Goal: Information Seeking & Learning: Learn about a topic

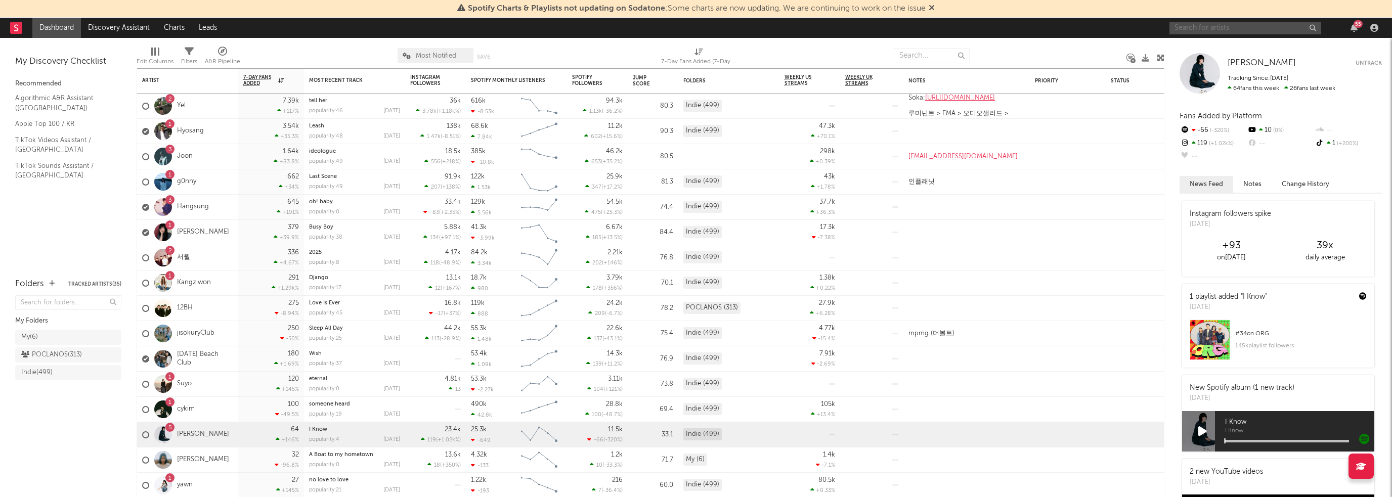
click at [1225, 28] on input "text" at bounding box center [1245, 28] width 152 height 13
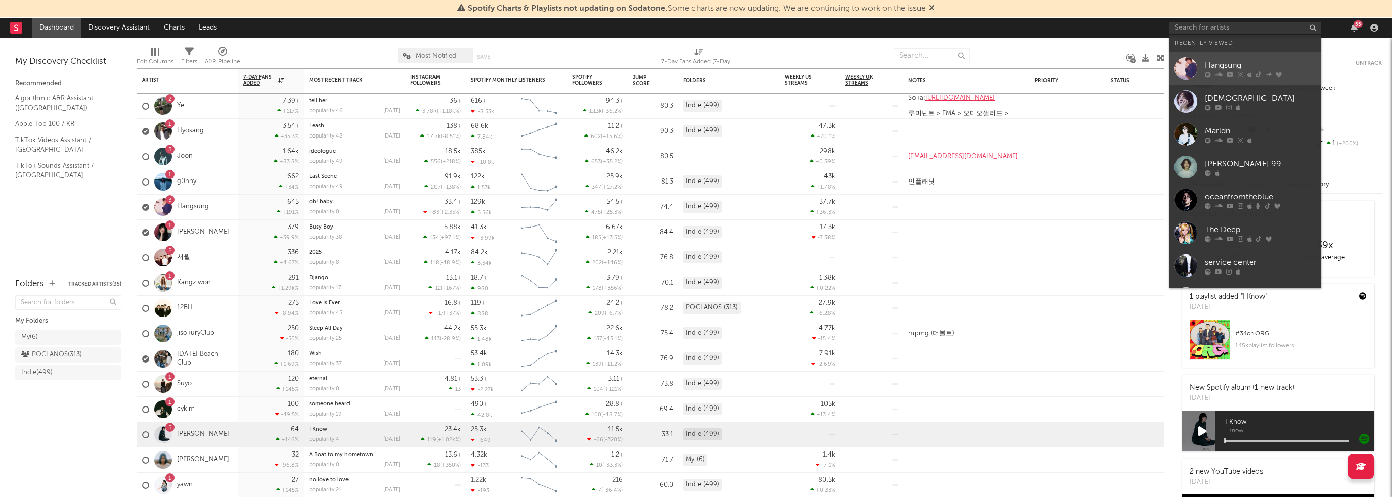
click at [1234, 69] on div "Hangsung" at bounding box center [1260, 65] width 111 height 12
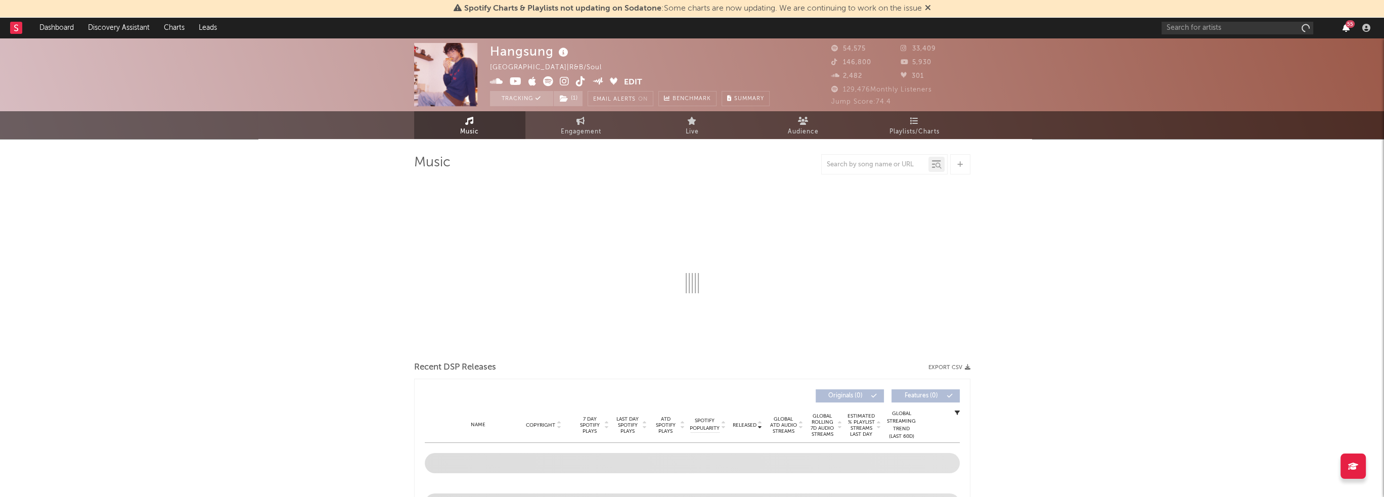
click at [1343, 25] on icon "button" at bounding box center [1346, 28] width 7 height 8
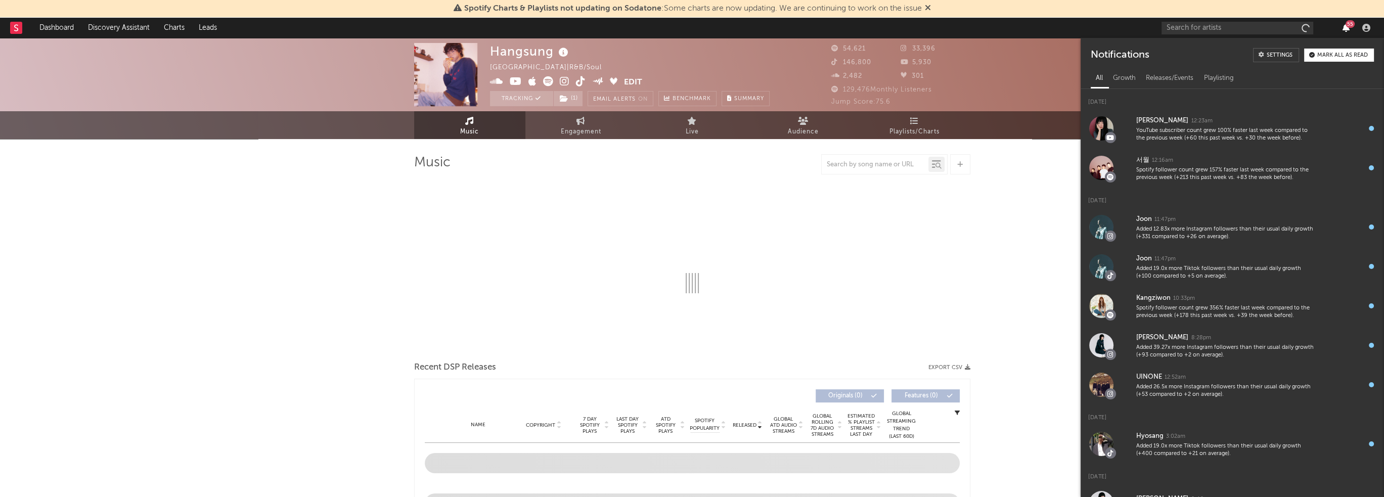
click at [1343, 25] on icon "button" at bounding box center [1346, 28] width 7 height 8
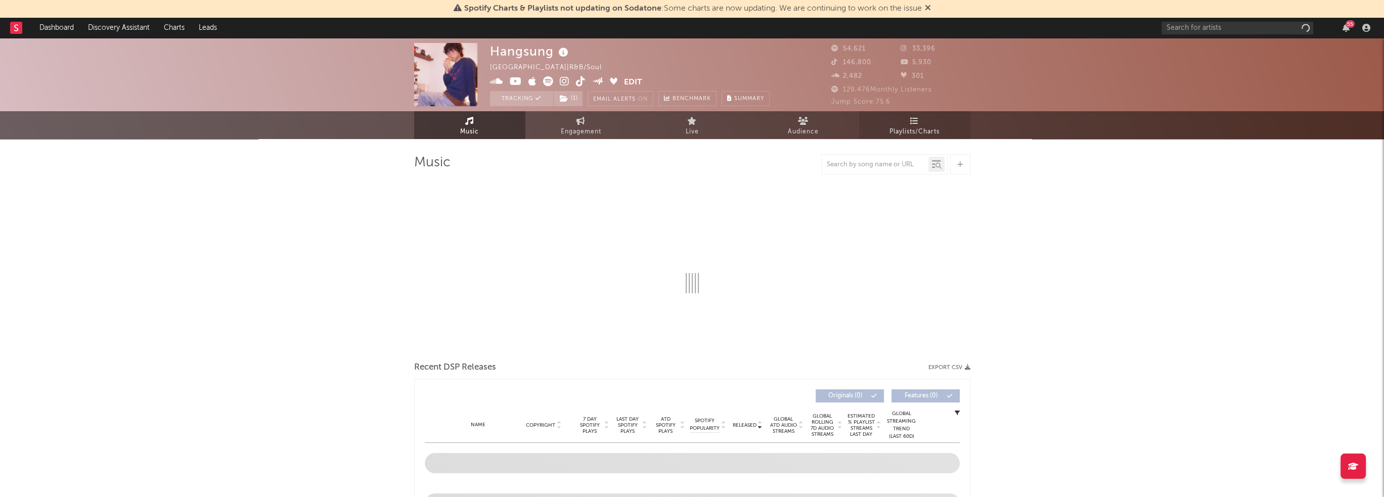
click at [938, 128] on span "Playlists/Charts" at bounding box center [915, 132] width 50 height 12
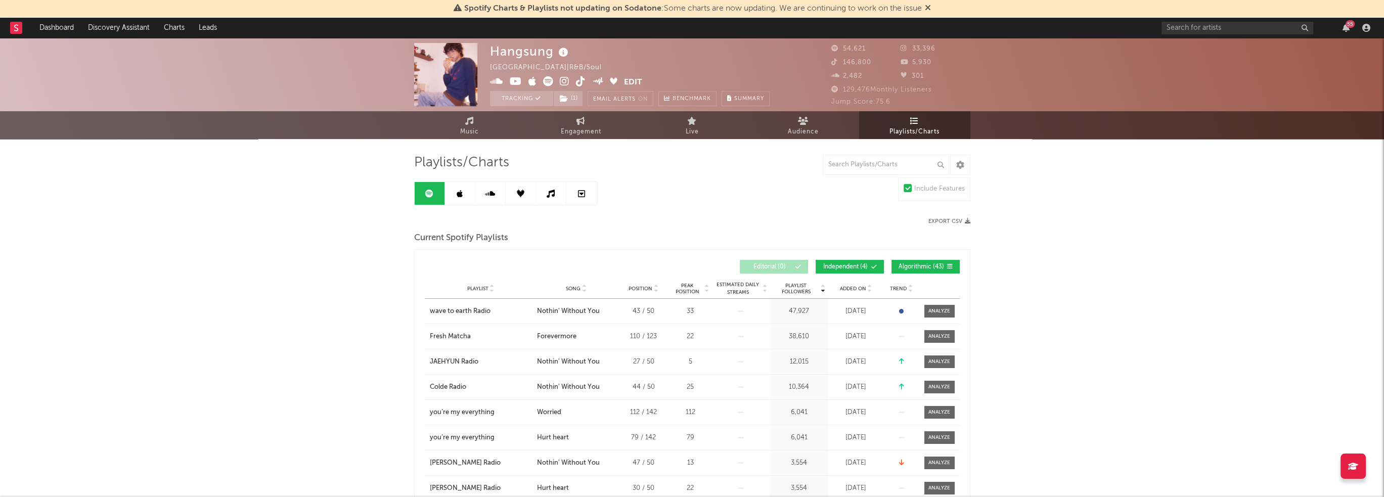
click at [854, 291] on div "Added On" at bounding box center [856, 289] width 51 height 8
click at [860, 286] on span "Added On" at bounding box center [853, 289] width 26 height 6
click at [556, 194] on link at bounding box center [551, 193] width 30 height 23
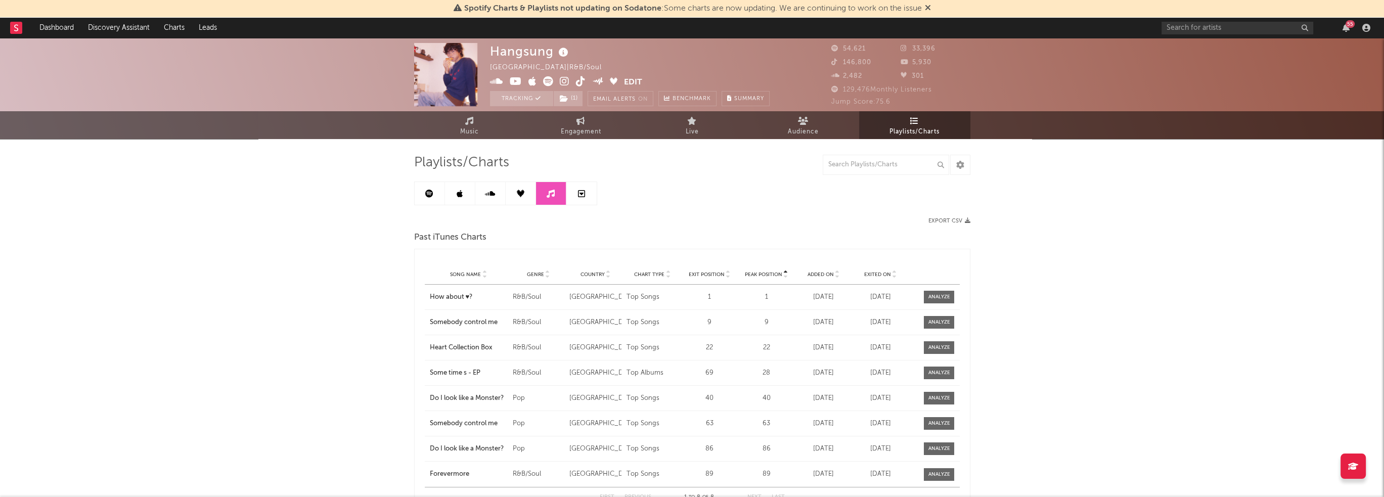
click at [457, 194] on icon at bounding box center [460, 194] width 6 height 8
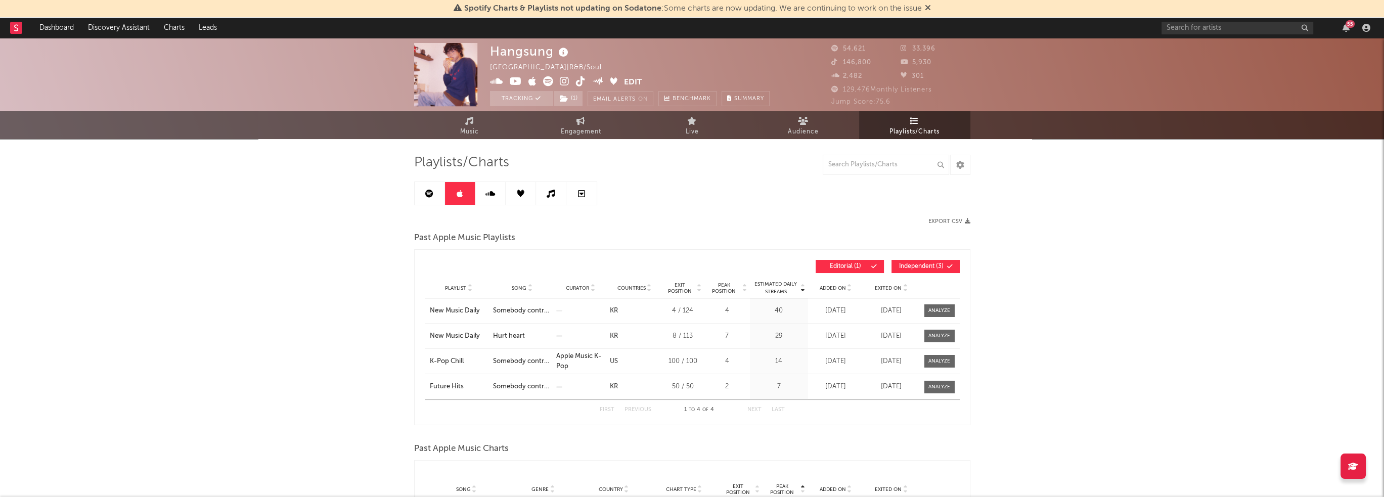
click at [831, 290] on span "Added On" at bounding box center [833, 288] width 26 height 6
click at [833, 289] on span "Added On" at bounding box center [833, 288] width 26 height 6
click at [1345, 30] on icon "button" at bounding box center [1346, 28] width 7 height 8
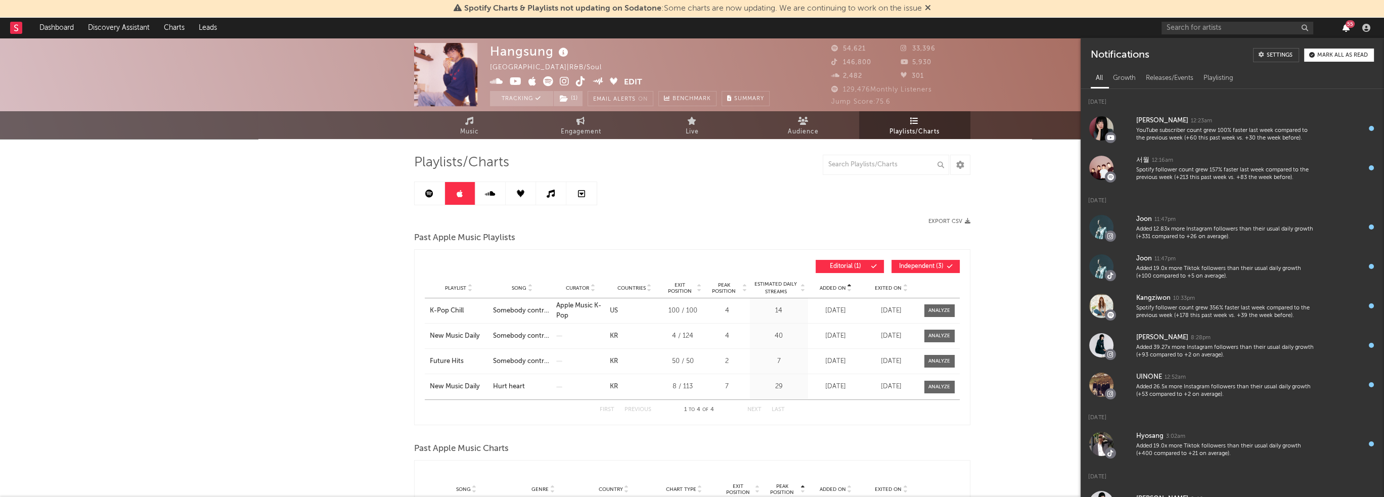
click at [1345, 30] on icon "button" at bounding box center [1346, 28] width 7 height 8
